Goal: Navigation & Orientation: Go to known website

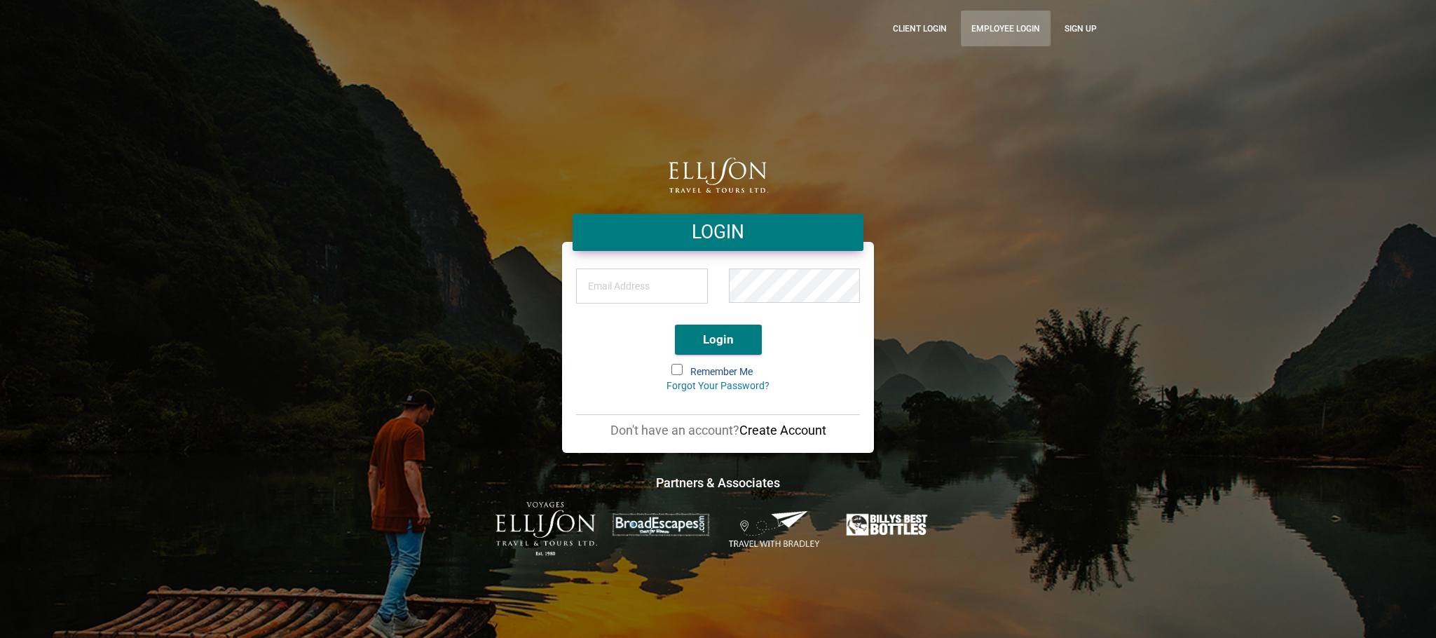
click at [990, 30] on link "Employee Login" at bounding box center [1006, 29] width 90 height 36
